Goal: Task Accomplishment & Management: Manage account settings

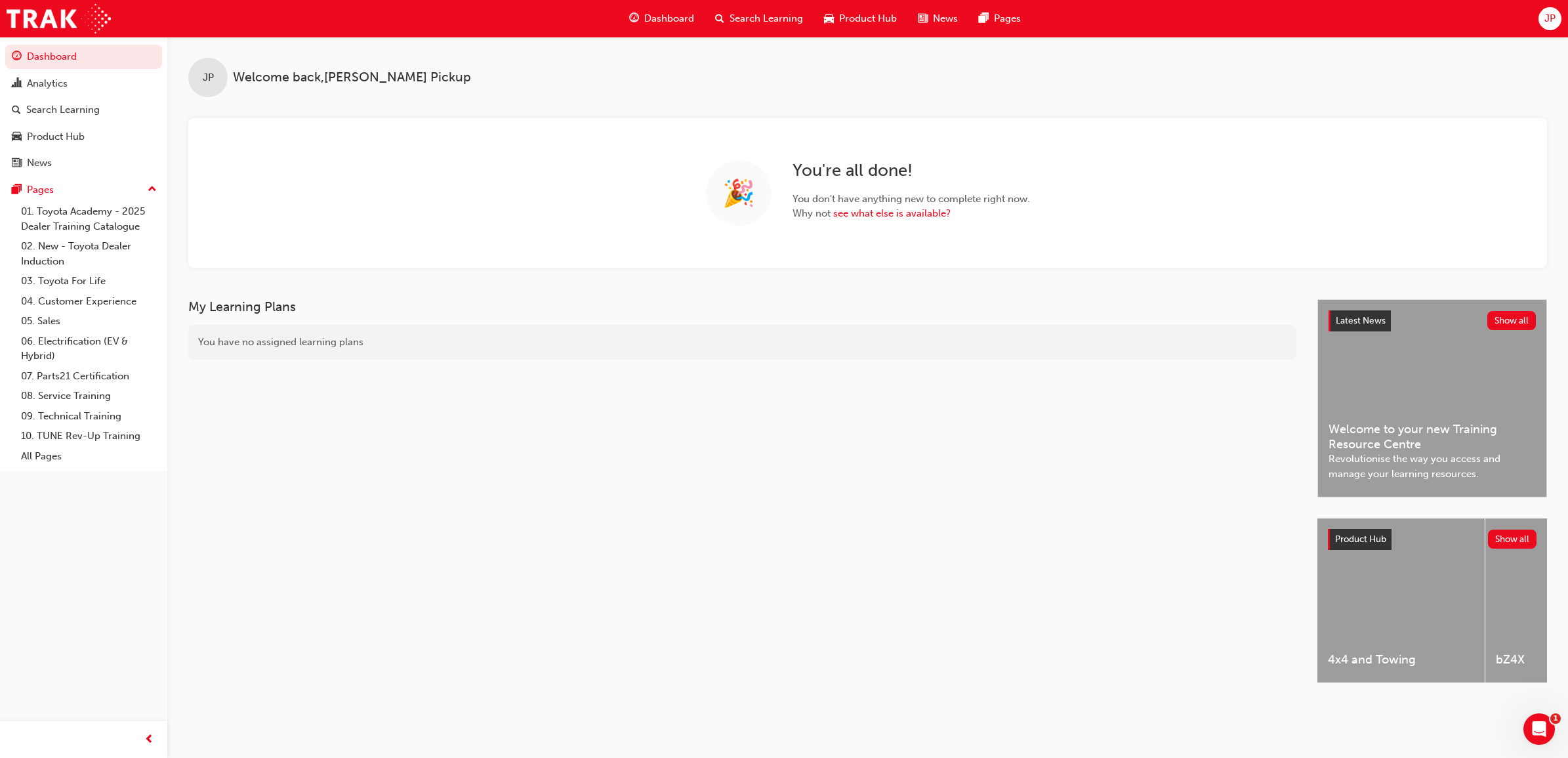
click at [761, 13] on span "Search Learning" at bounding box center [767, 19] width 74 height 15
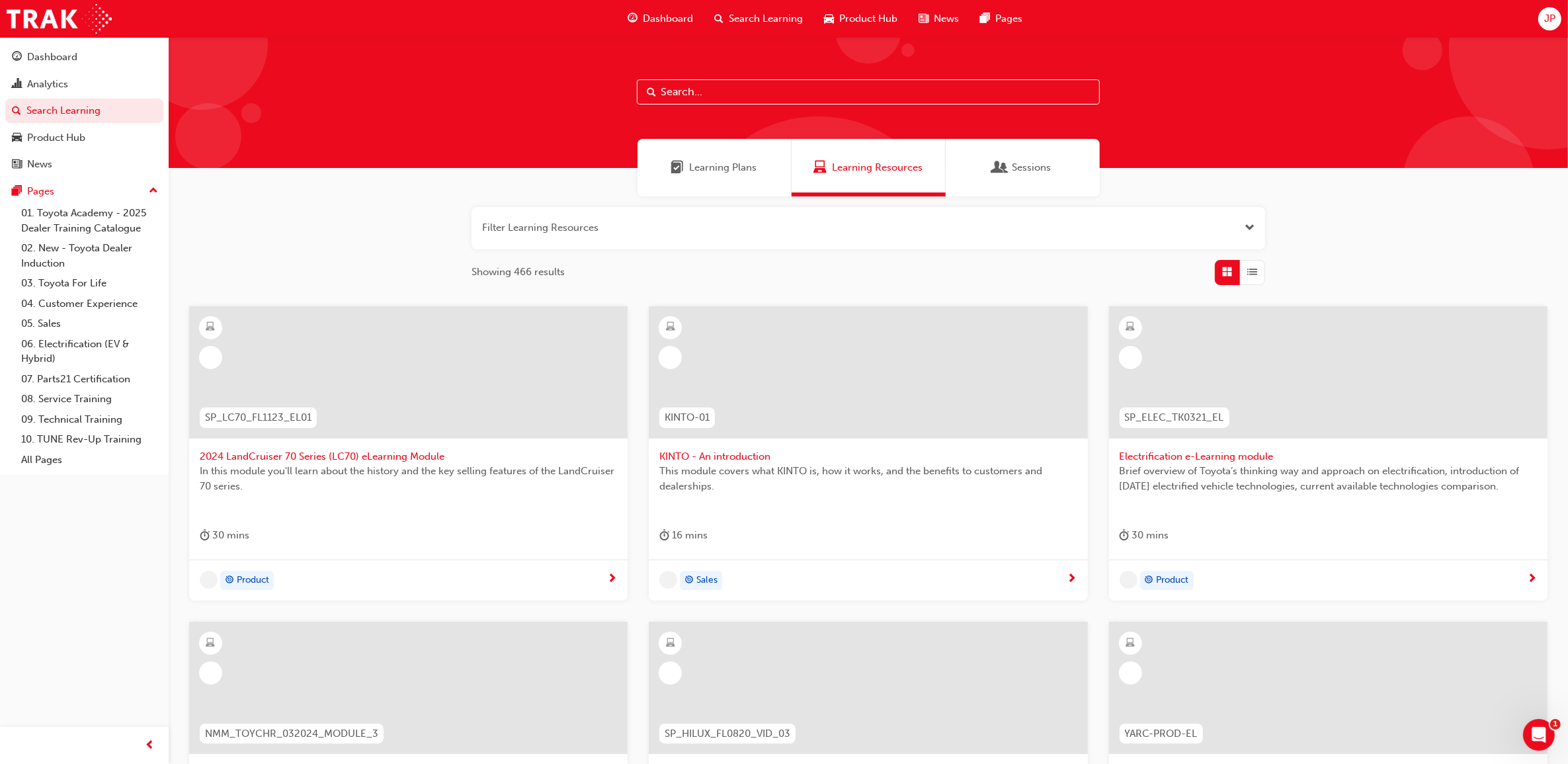
click at [698, 77] on div at bounding box center [868, 102] width 1399 height 131
click at [698, 96] on input "text" at bounding box center [868, 92] width 462 height 25
click at [713, 97] on input "text" at bounding box center [868, 92] width 462 height 25
click at [742, 15] on span "Search Learning" at bounding box center [766, 19] width 74 height 16
click at [730, 88] on input "text" at bounding box center [868, 92] width 462 height 25
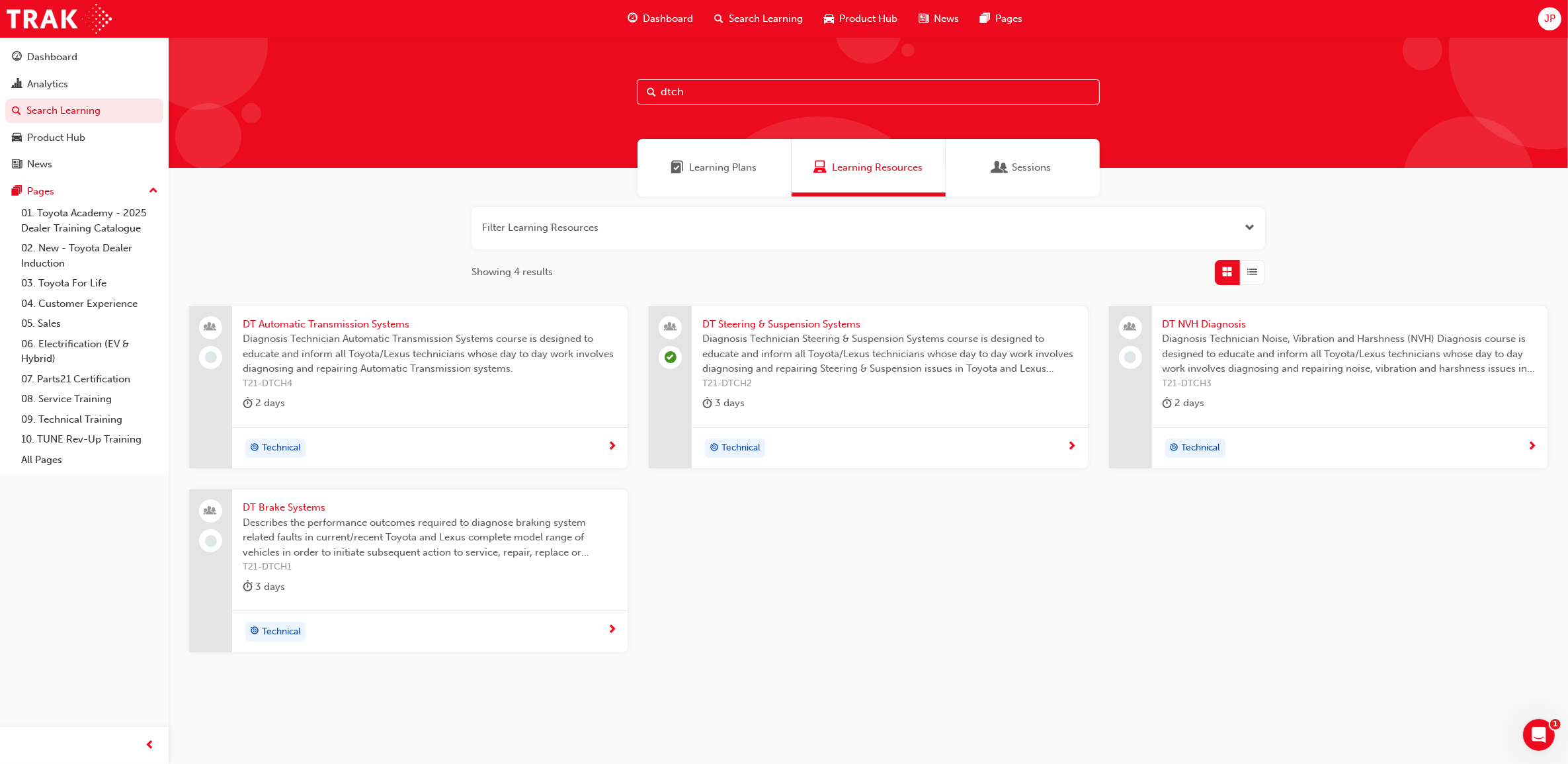
click at [730, 88] on input "dtch" at bounding box center [868, 92] width 462 height 25
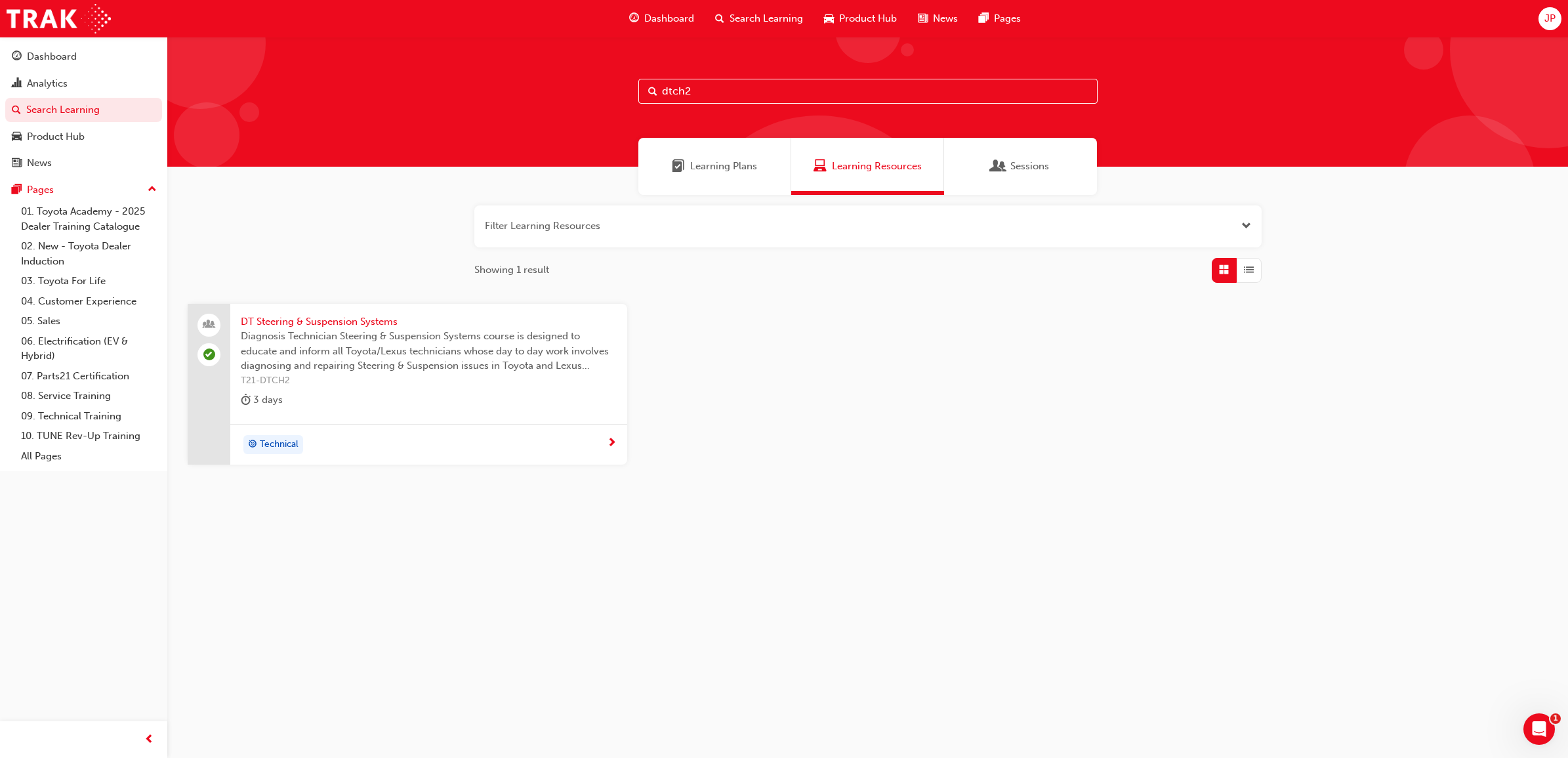
type input "dtch2"
click at [371, 319] on span "DT Steering & Suspension Systems" at bounding box center [429, 322] width 376 height 15
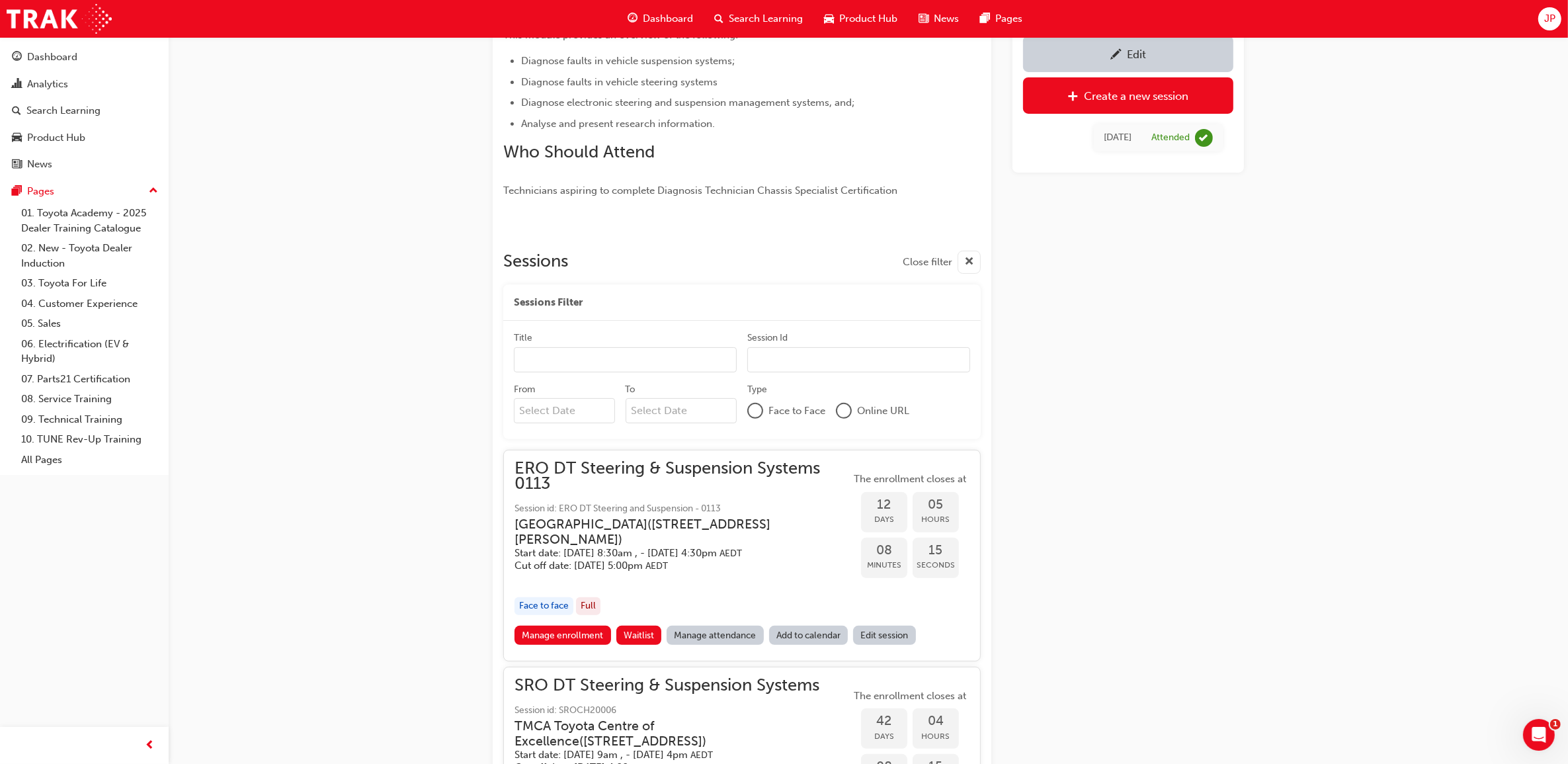
scroll to position [674, 0]
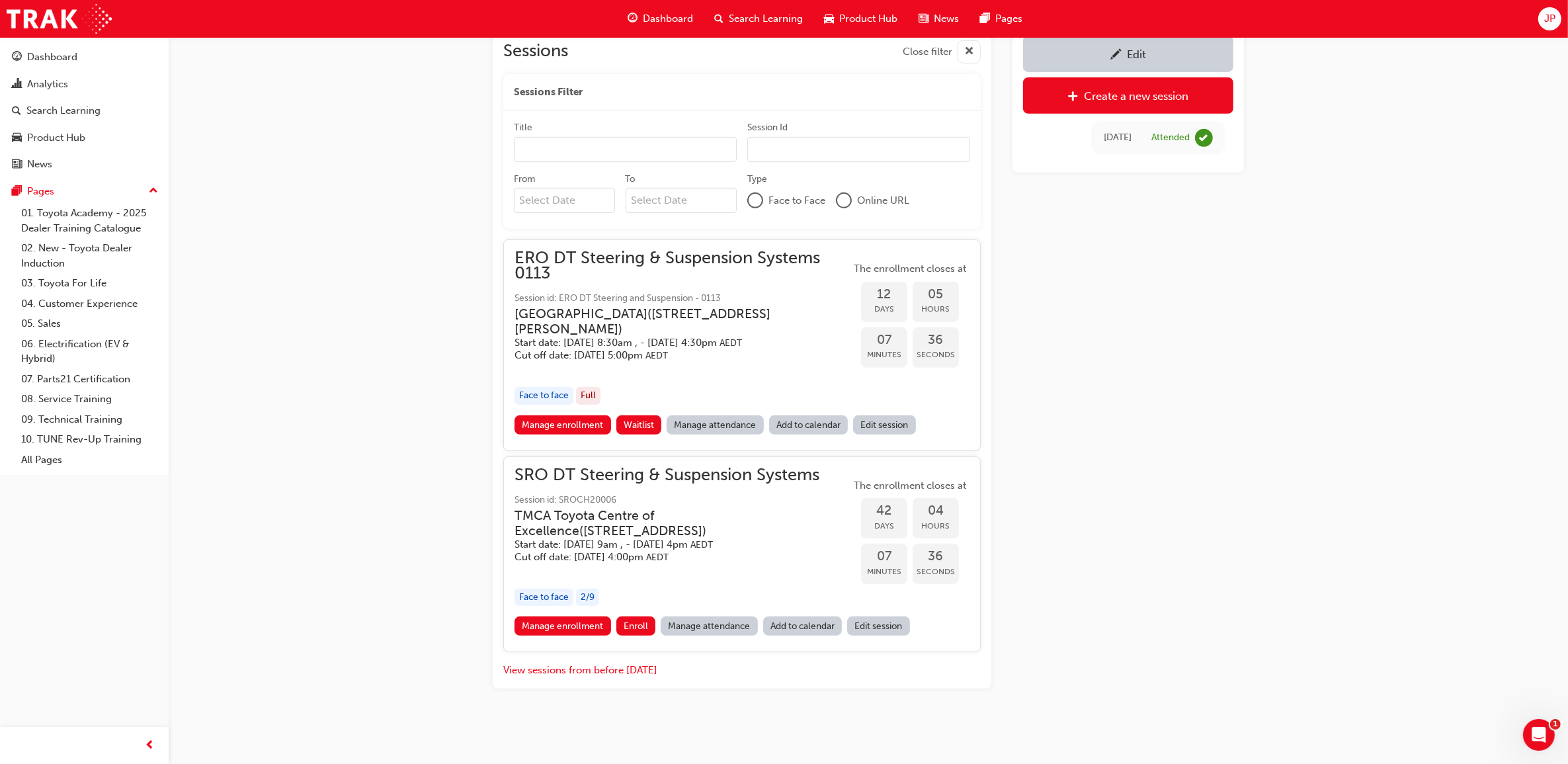
click at [354, 319] on div "DT Steering & Suspension Systems Instructor led Stream: Technical 3 days 0 T21-…" at bounding box center [784, 45] width 1568 height 1437
click at [414, 291] on div "DT Steering & Suspension Systems Instructor led Stream: Technical 3 days 0 T21-…" at bounding box center [784, 45] width 1568 height 1437
click at [558, 665] on button "View sessions from before [DATE]" at bounding box center [580, 670] width 154 height 16
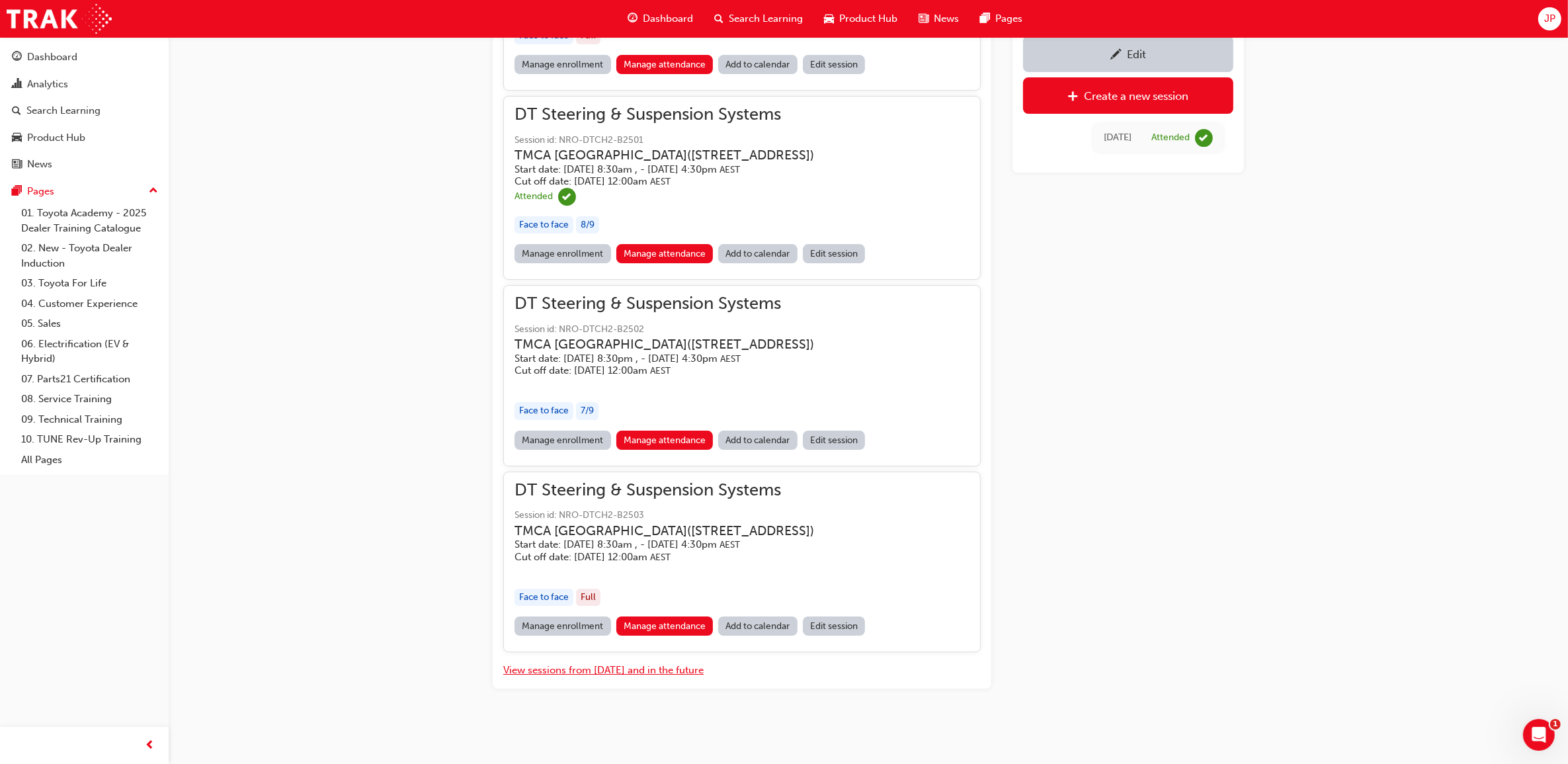
scroll to position [12082, 0]
click at [678, 630] on link "Manage attendance" at bounding box center [665, 626] width 97 height 19
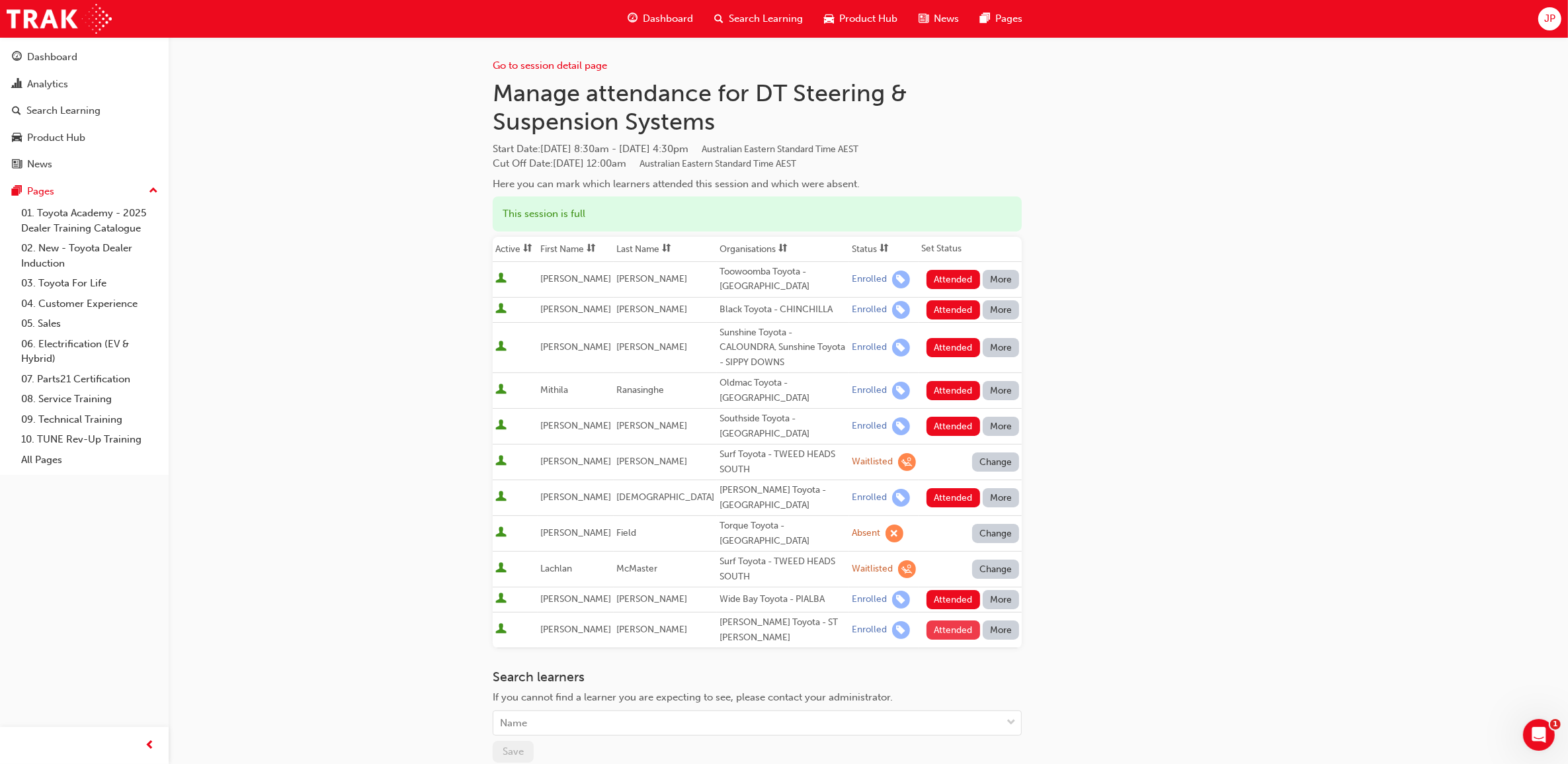
click at [953, 623] on button "Attended" at bounding box center [953, 630] width 54 height 19
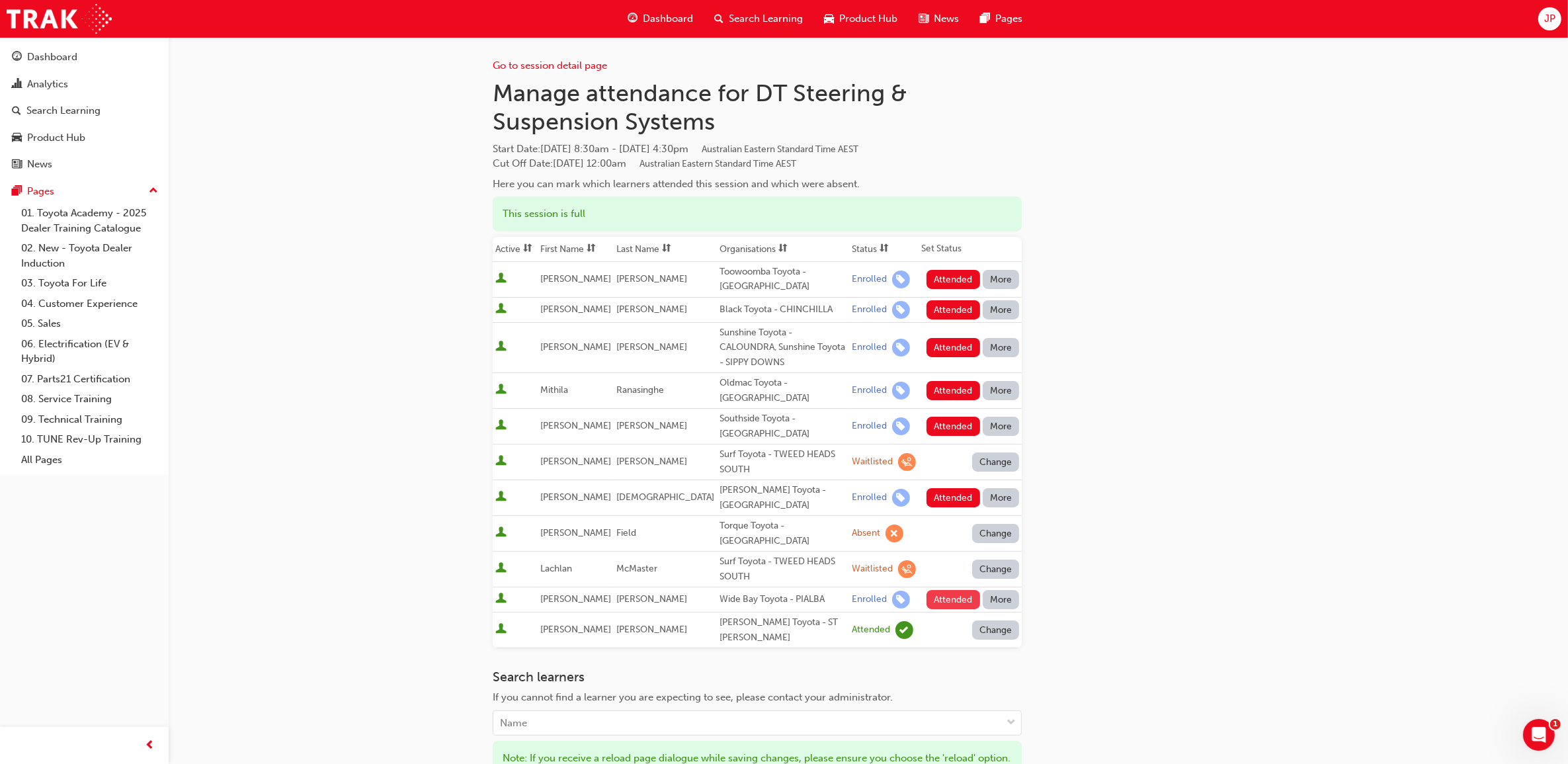
click at [957, 599] on button "Attended" at bounding box center [953, 599] width 54 height 19
click at [956, 504] on button "Attended" at bounding box center [953, 498] width 54 height 19
click at [943, 430] on button "Attended" at bounding box center [953, 426] width 54 height 19
click at [956, 387] on button "Attended" at bounding box center [953, 391] width 54 height 19
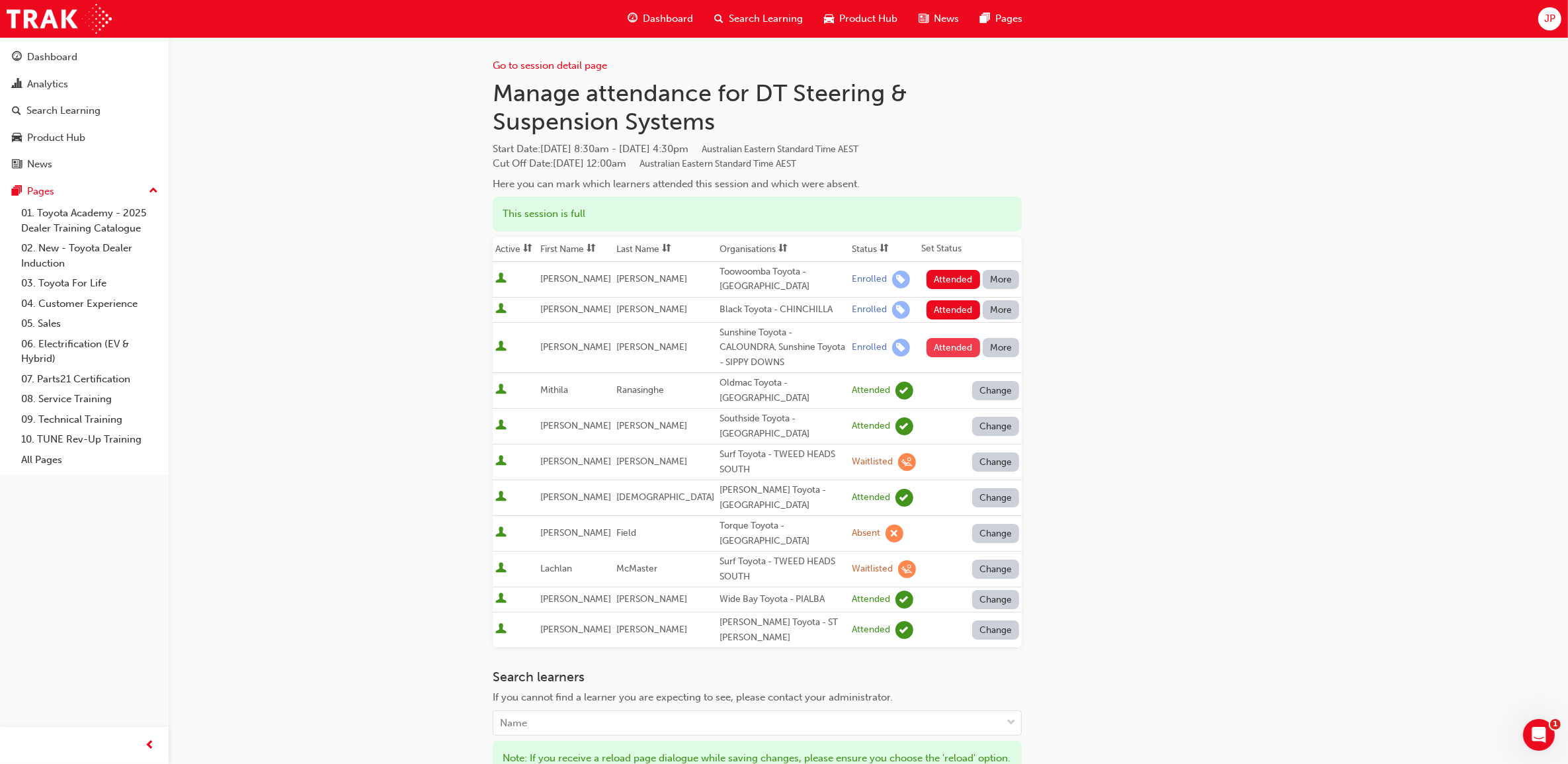
click at [947, 349] on button "Attended" at bounding box center [953, 347] width 54 height 19
click at [933, 308] on button "Attended" at bounding box center [953, 309] width 54 height 19
click at [939, 286] on button "Attended" at bounding box center [953, 279] width 54 height 19
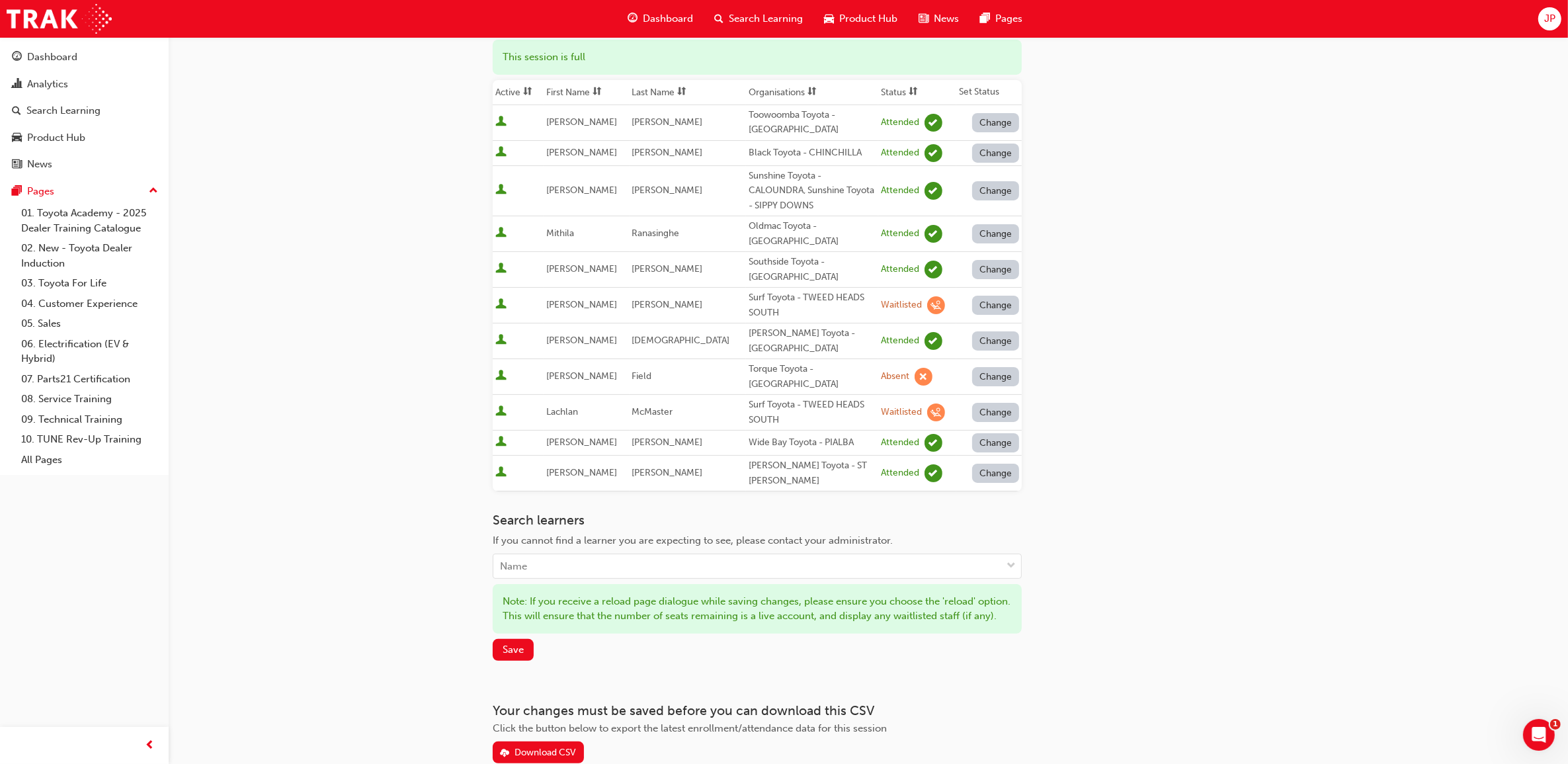
scroll to position [159, 0]
click at [517, 653] on span "Save" at bounding box center [513, 647] width 21 height 12
